Goal: Task Accomplishment & Management: Use online tool/utility

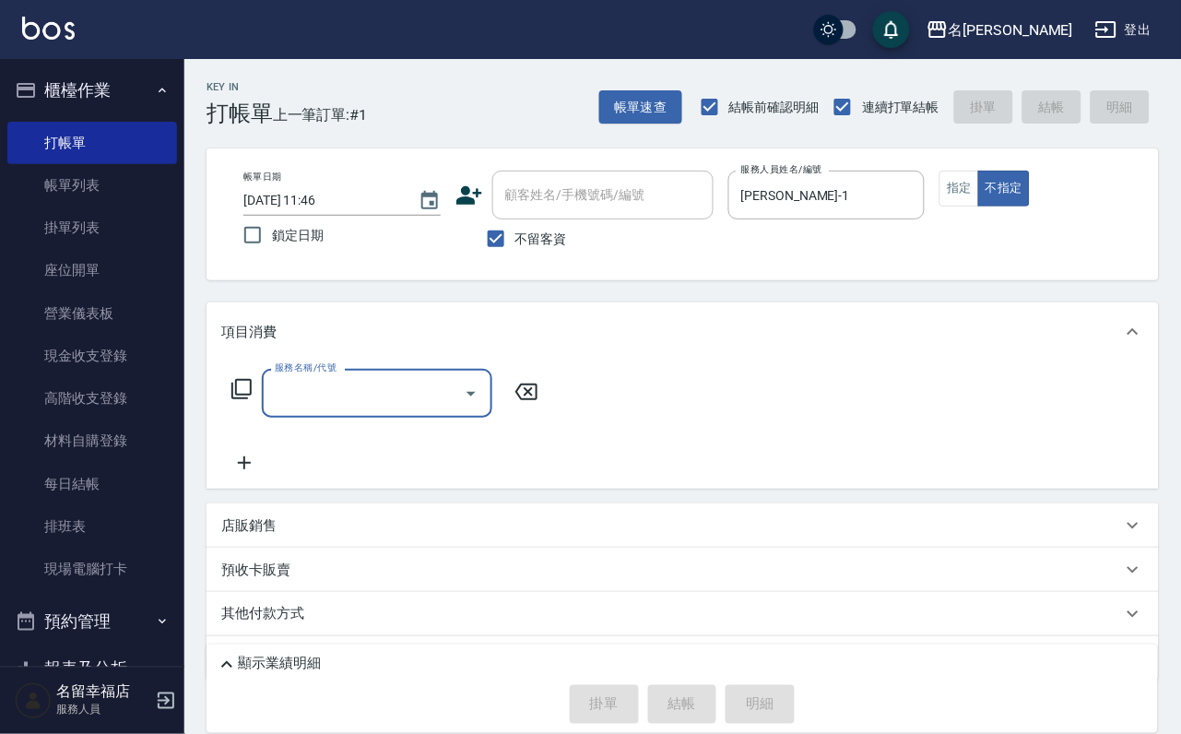
click at [247, 400] on icon at bounding box center [241, 389] width 22 height 22
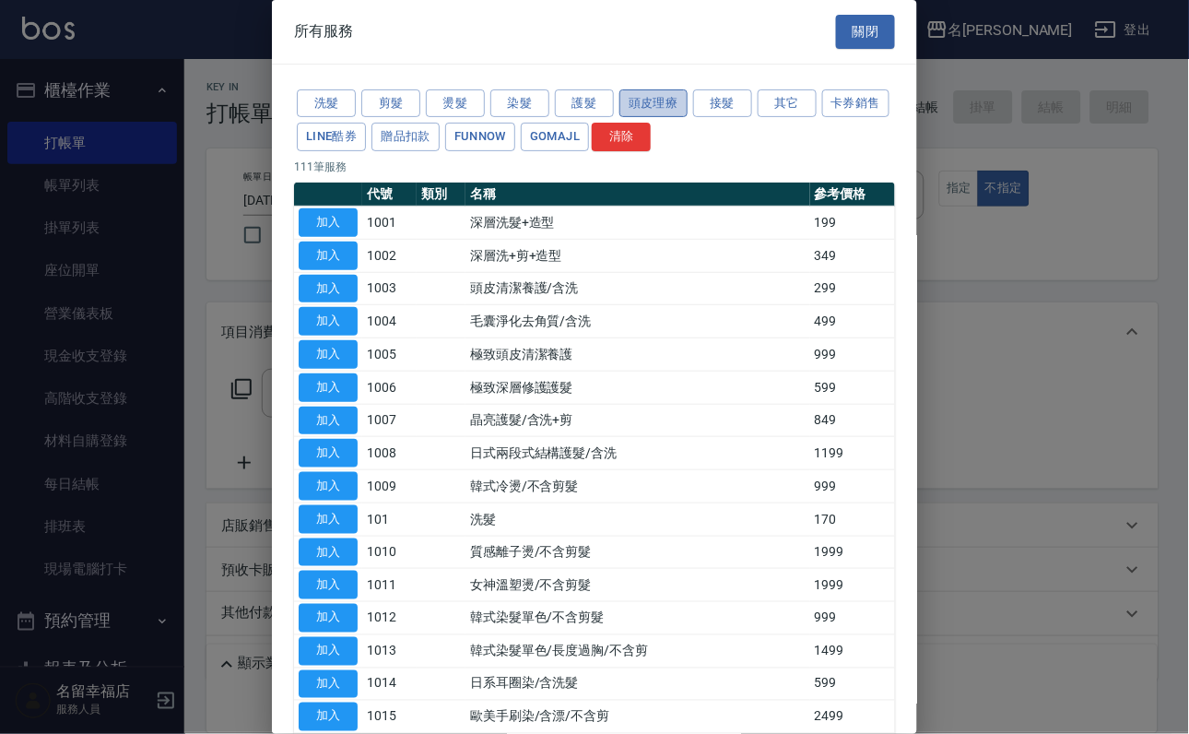
click at [680, 118] on button "頭皮理療" at bounding box center [653, 103] width 68 height 29
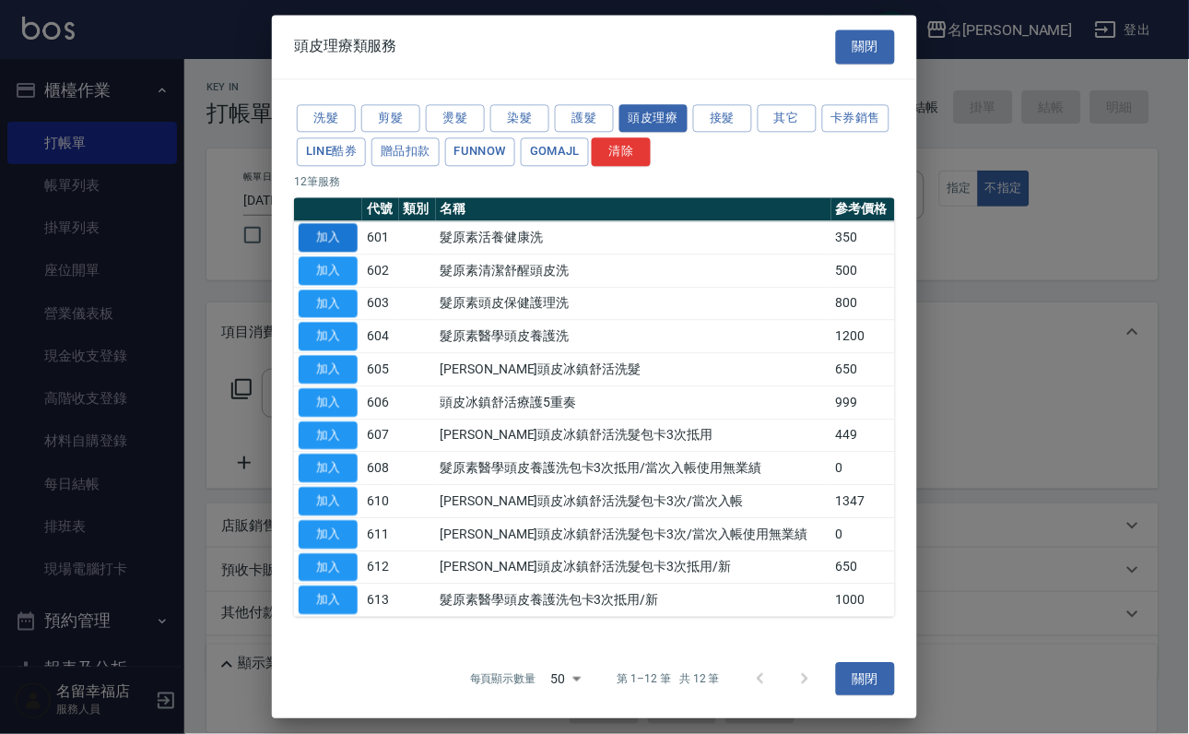
click at [326, 252] on button "加入" at bounding box center [328, 237] width 59 height 29
type input "髮原素活養健康洗(601)"
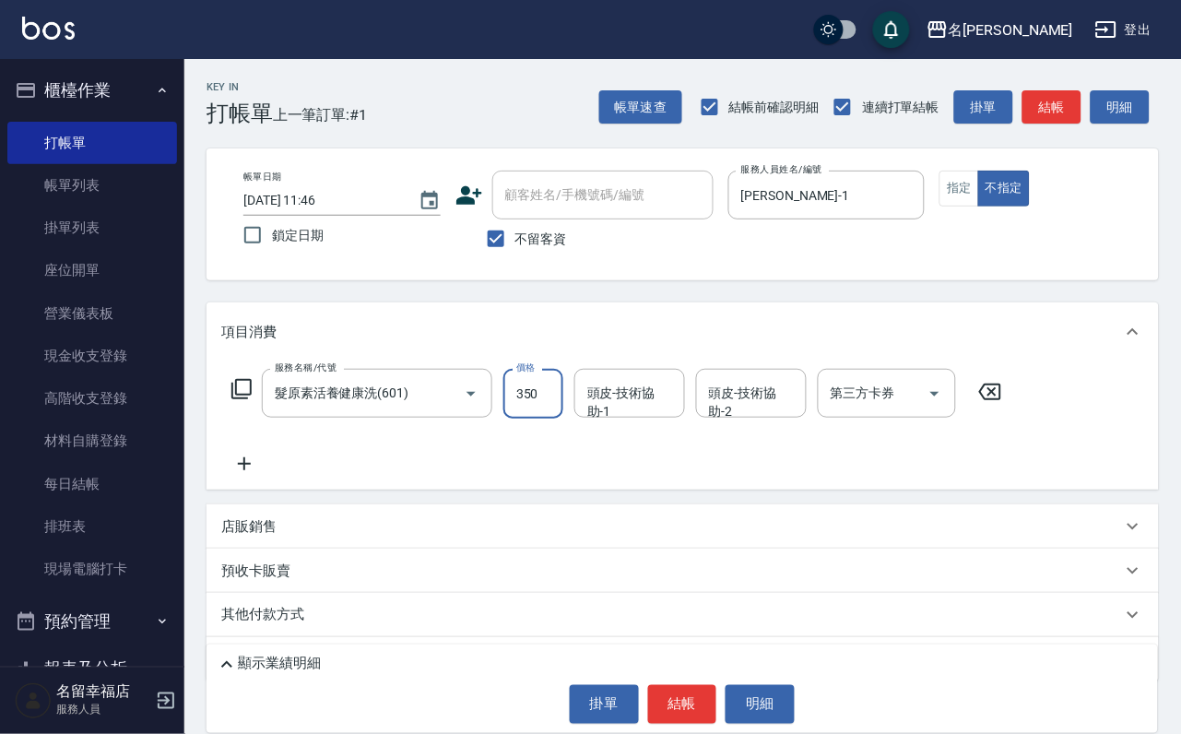
click at [534, 419] on input "350" at bounding box center [533, 394] width 60 height 50
type input "400"
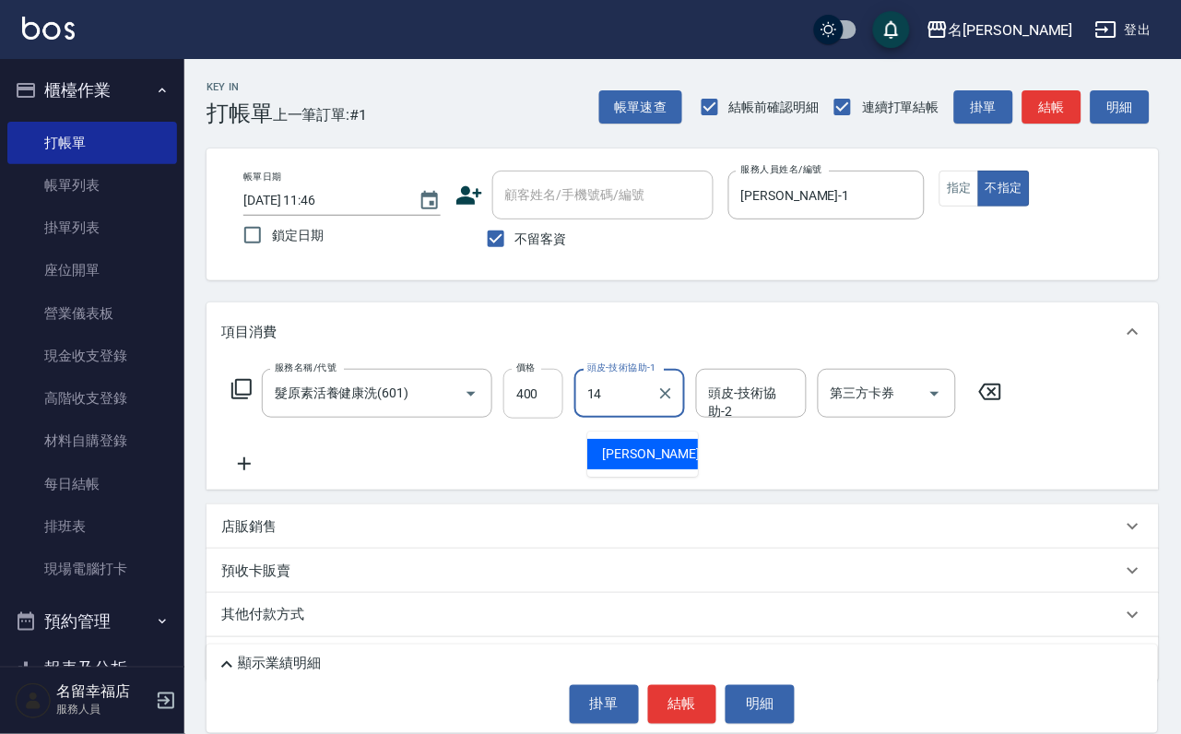
type input "[PERSON_NAME]-14"
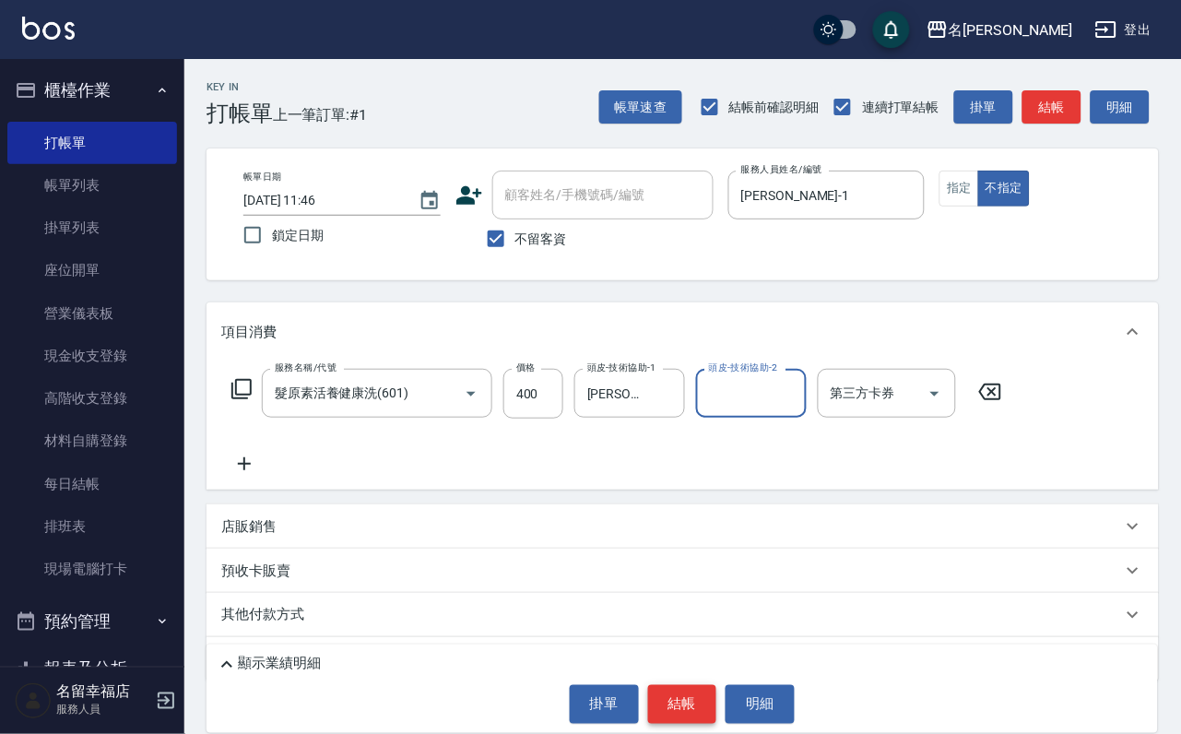
click at [675, 700] on button "結帳" at bounding box center [682, 704] width 69 height 39
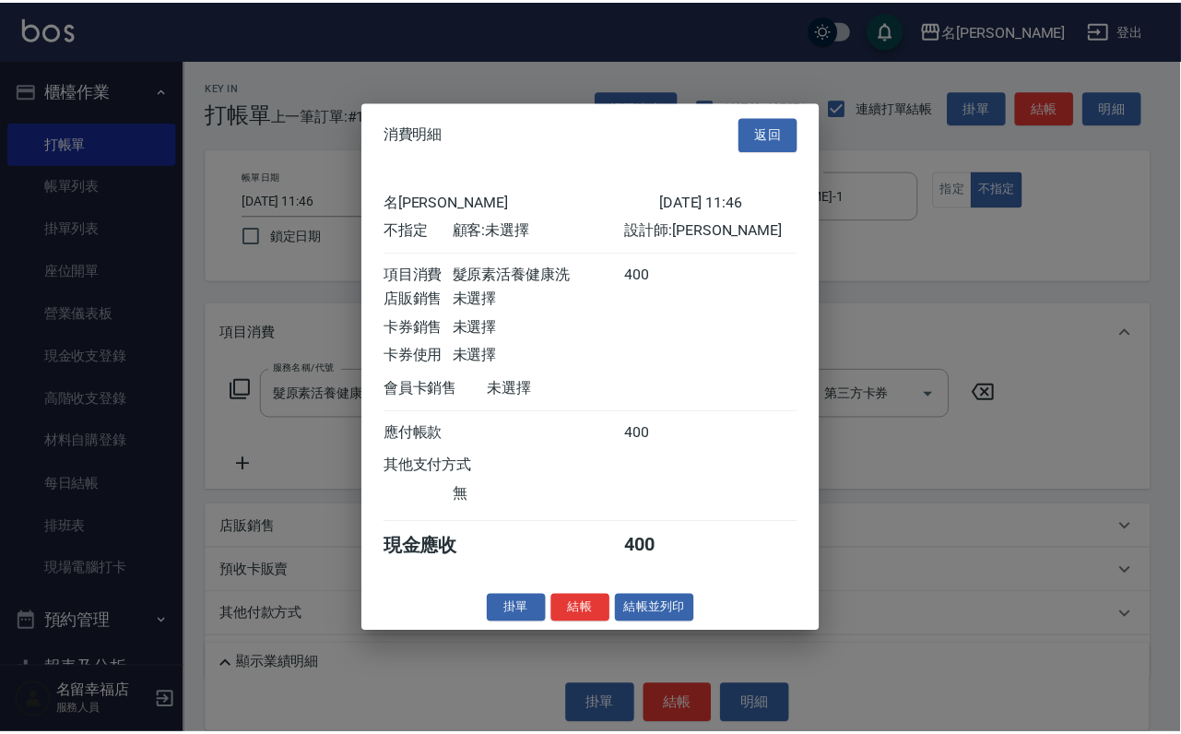
scroll to position [262, 0]
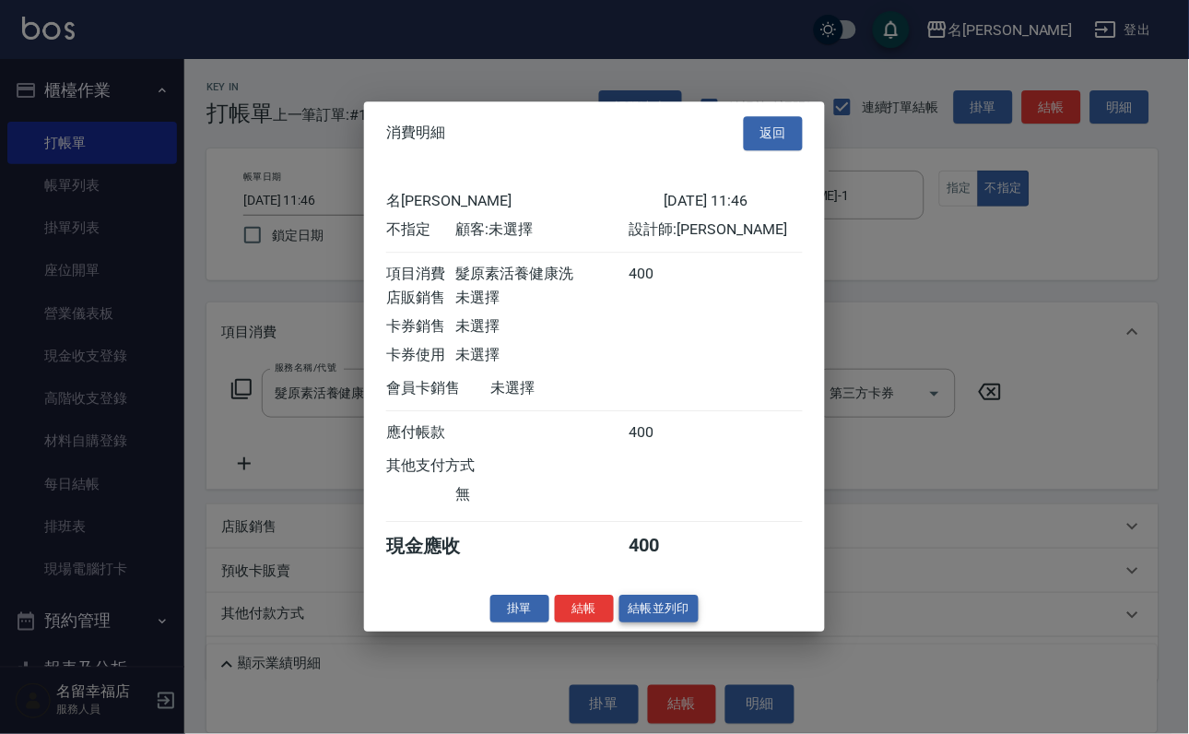
click at [656, 623] on button "結帳並列印" at bounding box center [659, 609] width 80 height 29
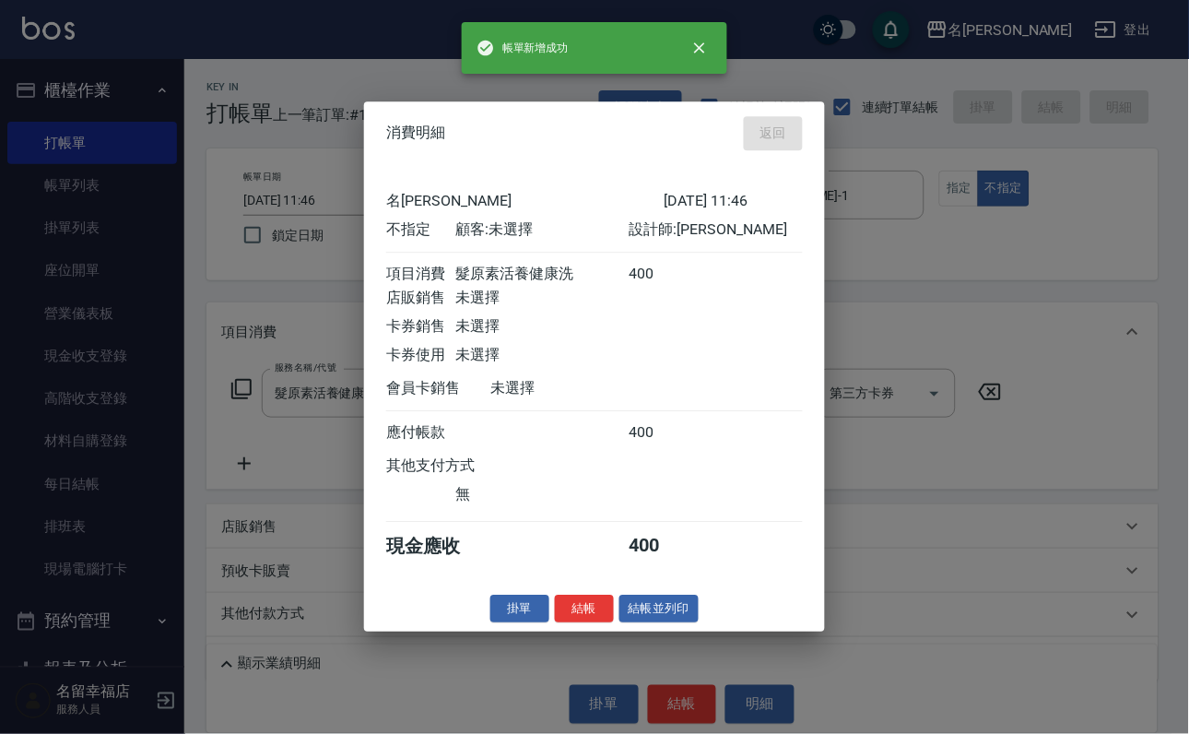
type input "[DATE] 12:36"
